Goal: Information Seeking & Learning: Check status

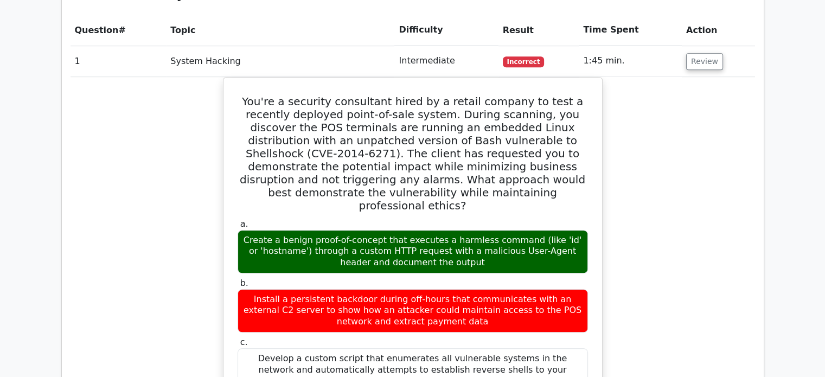
scroll to position [883, 0]
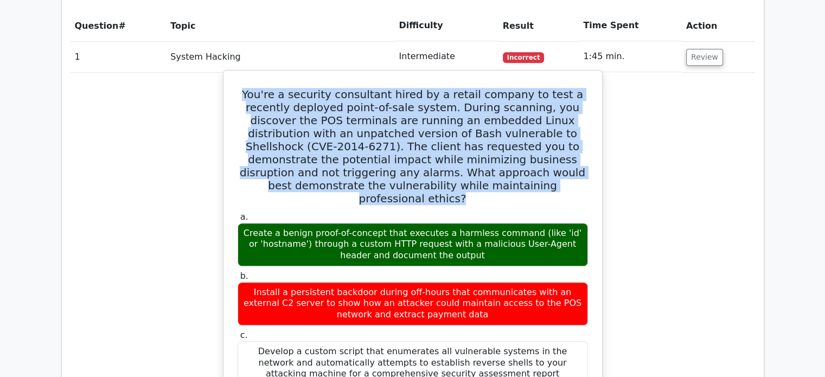
drag, startPoint x: 462, startPoint y: 158, endPoint x: 227, endPoint y: 69, distance: 251.2
copy h5 "You're a security consultant hired by a retail company to test a recently deplo…"
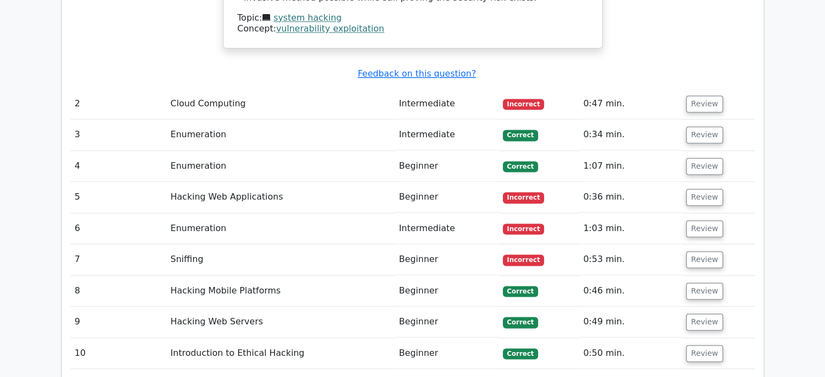
scroll to position [1671, 0]
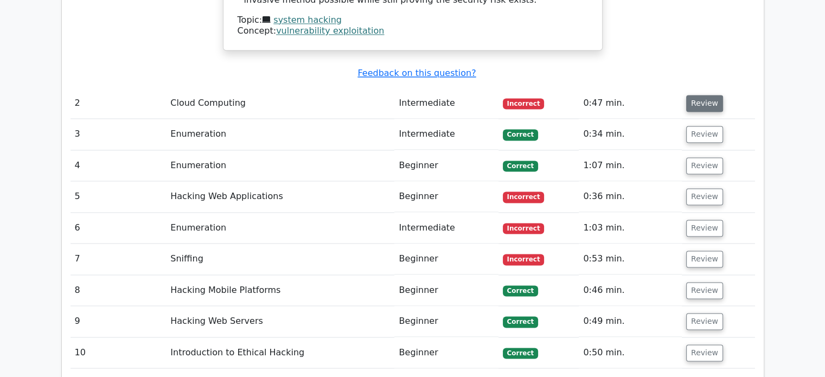
click at [707, 95] on button "Review" at bounding box center [704, 103] width 37 height 17
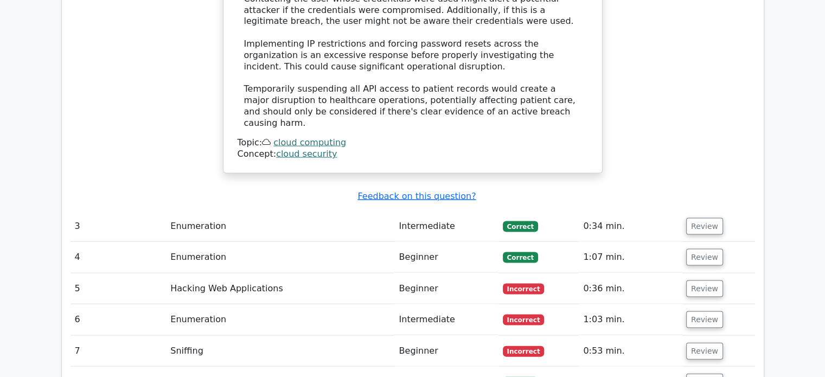
scroll to position [2244, 0]
click at [714, 280] on button "Review" at bounding box center [704, 288] width 37 height 17
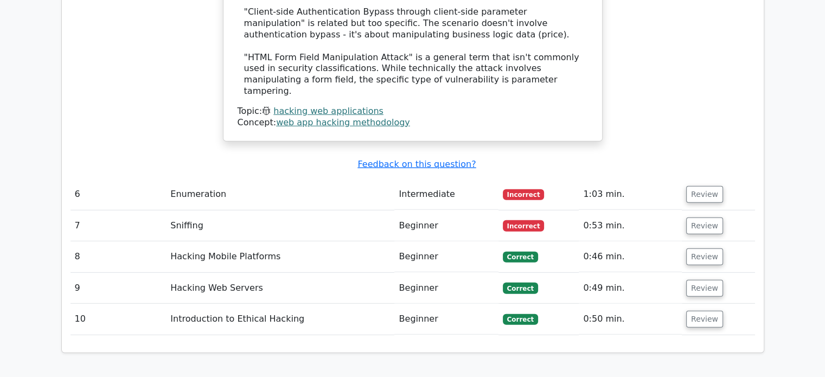
scroll to position [3018, 0]
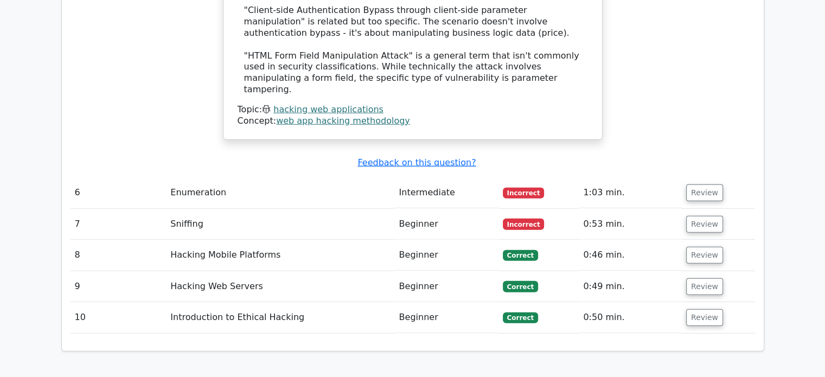
click at [711, 177] on td "Review" at bounding box center [718, 192] width 73 height 31
click at [706, 184] on button "Review" at bounding box center [704, 192] width 37 height 17
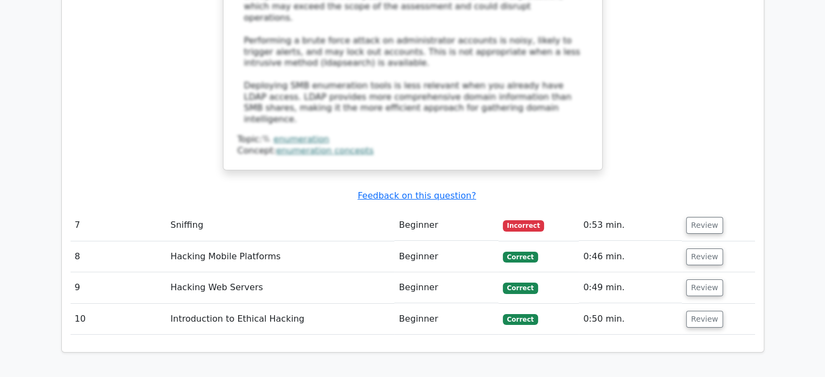
scroll to position [3773, 0]
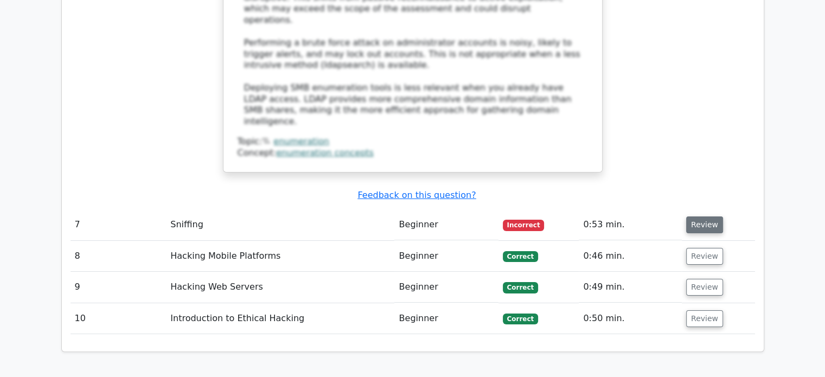
click at [707, 216] on button "Review" at bounding box center [704, 224] width 37 height 17
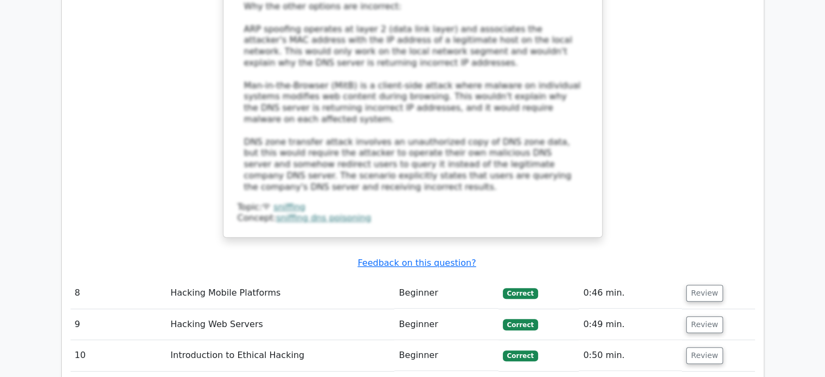
scroll to position [4539, 0]
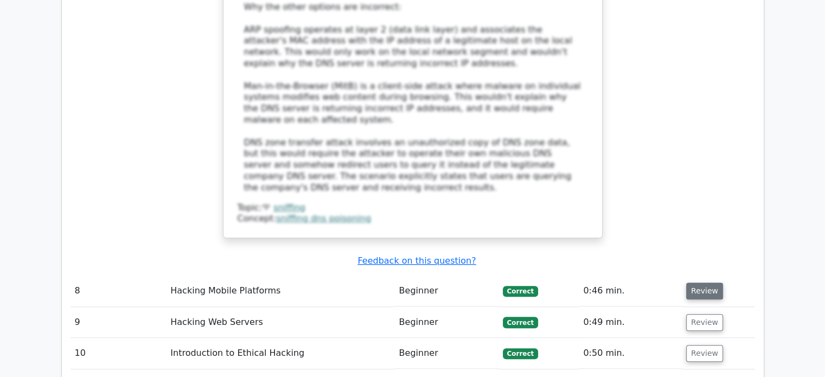
click at [689, 283] on button "Review" at bounding box center [704, 291] width 37 height 17
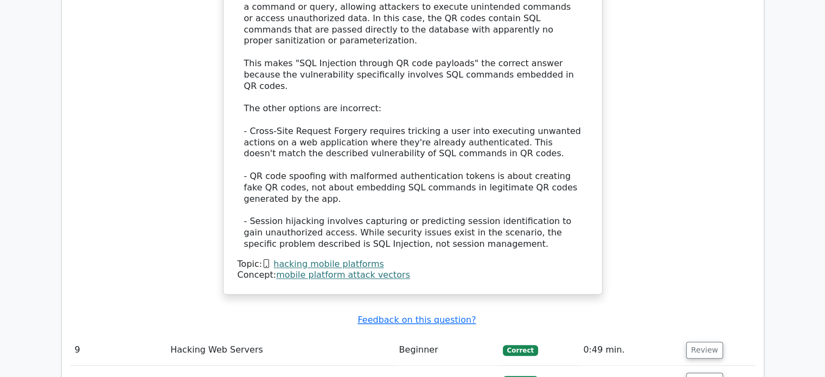
scroll to position [5234, 0]
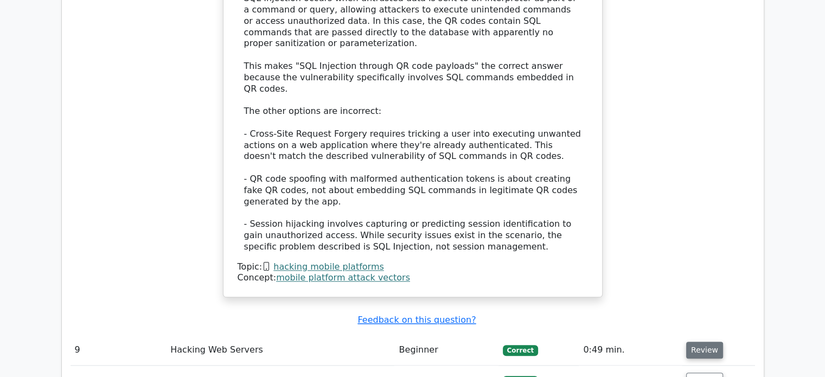
click at [699, 342] on button "Review" at bounding box center [704, 350] width 37 height 17
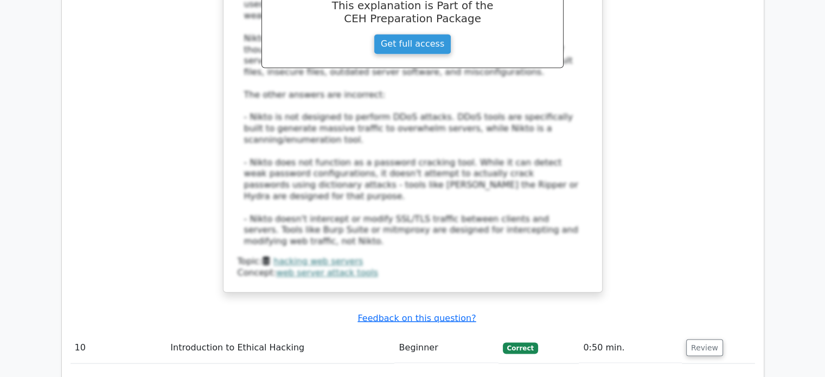
scroll to position [5919, 0]
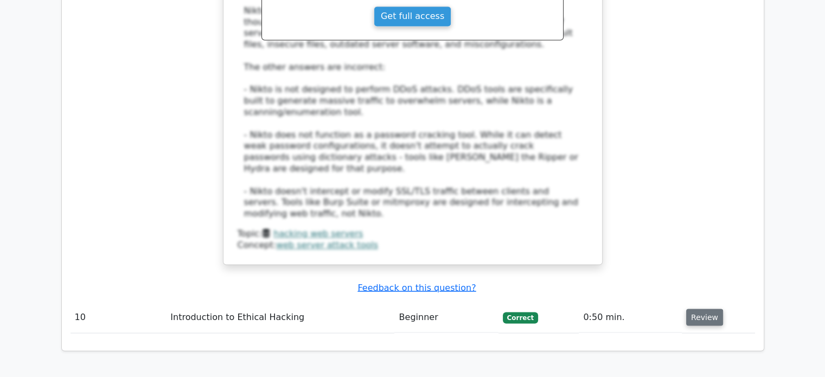
click at [708, 309] on button "Review" at bounding box center [704, 317] width 37 height 17
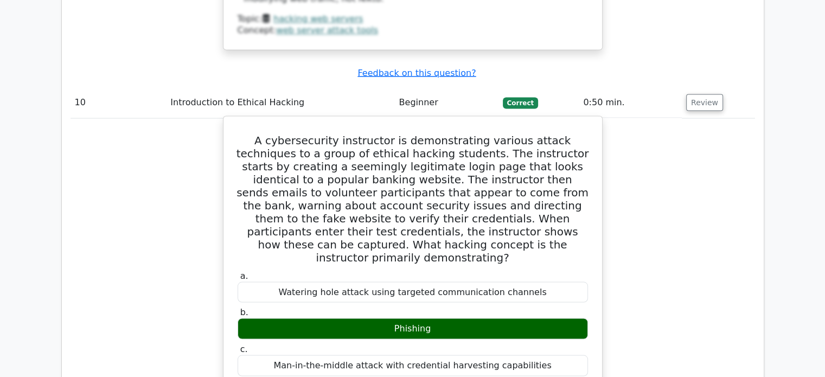
scroll to position [6134, 0]
